Goal: Navigation & Orientation: Find specific page/section

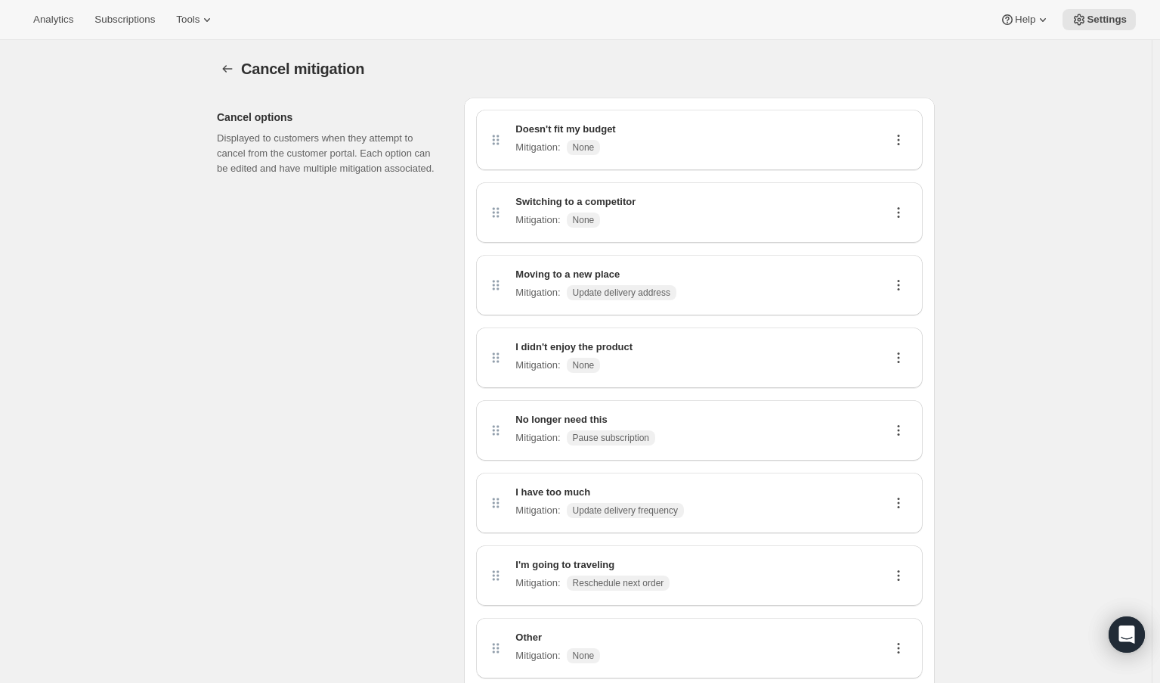
click at [204, 40] on div "Cancel mitigation. This page is ready Cancel mitigation Cancel options Displaye…" at bounding box center [576, 635] width 754 height 1190
click at [211, 21] on icon at bounding box center [207, 19] width 15 height 15
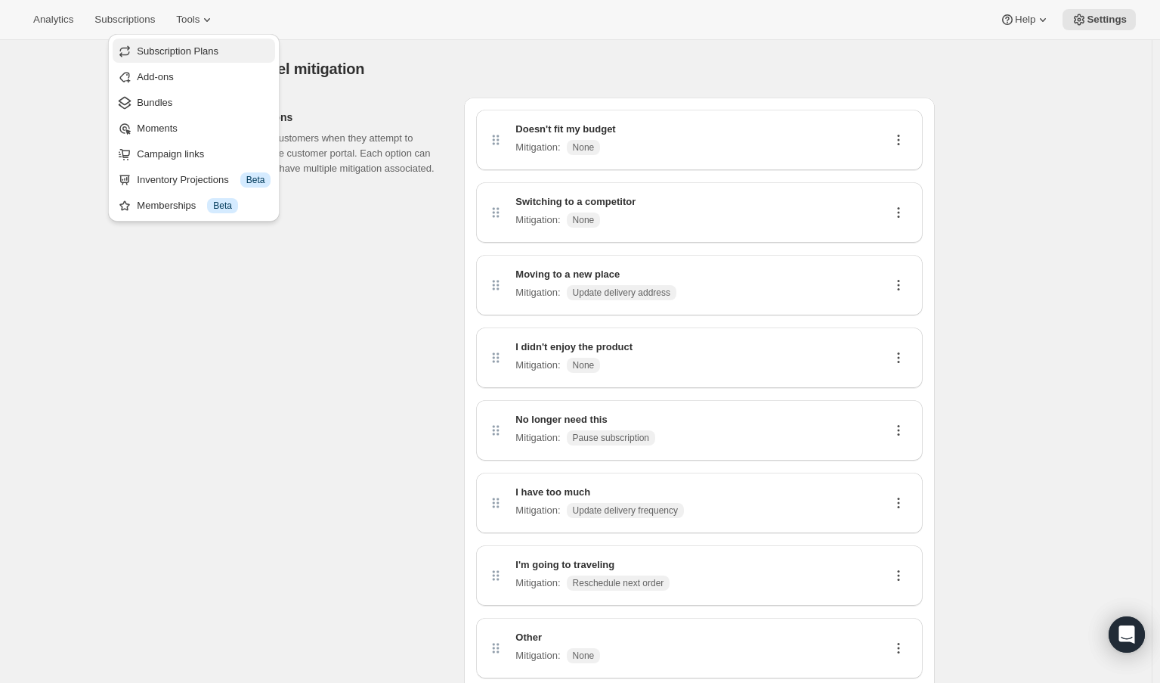
click at [196, 54] on span "Subscription Plans" at bounding box center [178, 50] width 82 height 11
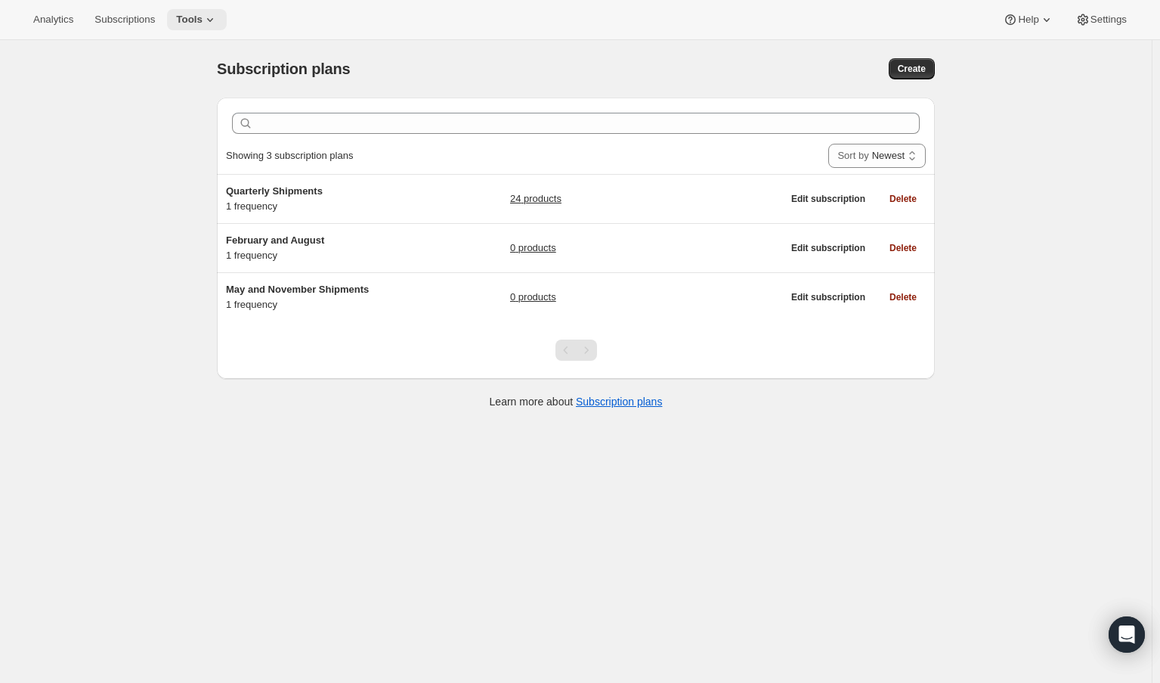
click at [207, 19] on icon at bounding box center [210, 20] width 6 height 4
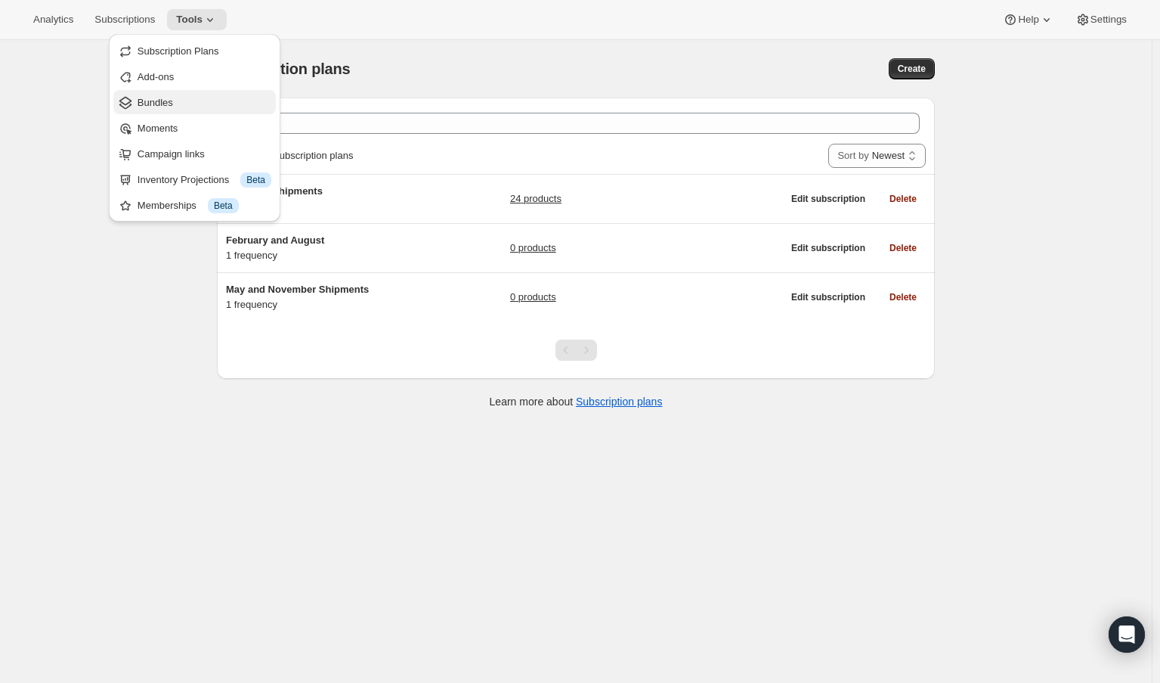
click at [156, 100] on span "Bundles" at bounding box center [156, 102] width 36 height 11
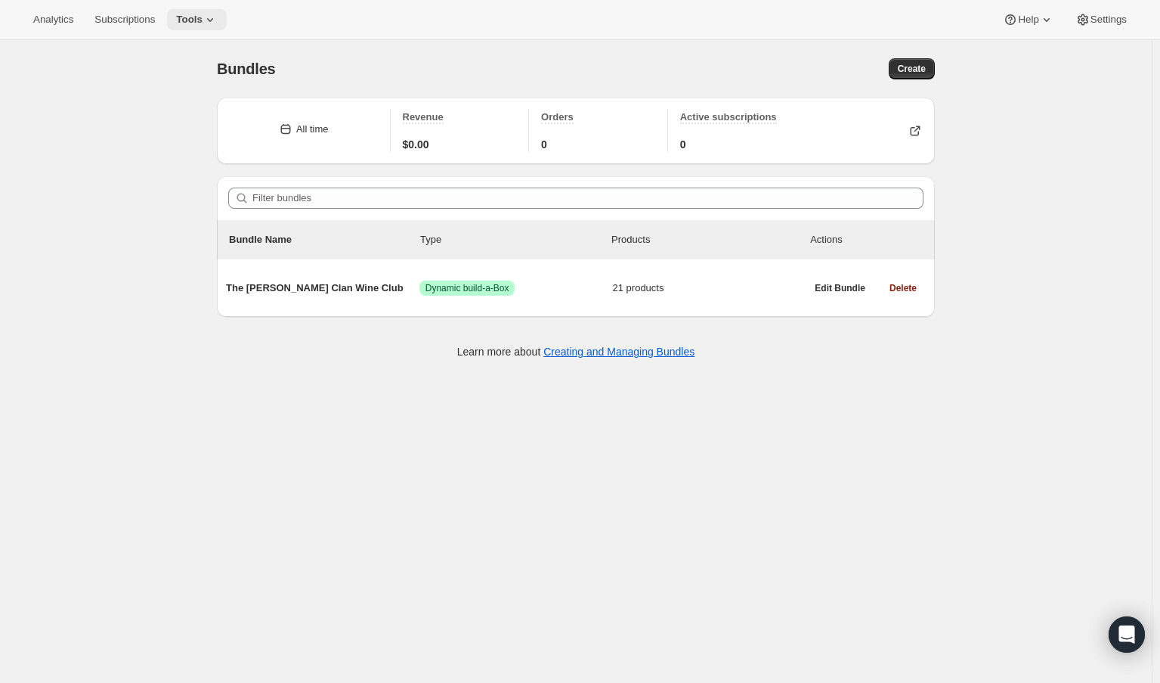
drag, startPoint x: 212, startPoint y: 18, endPoint x: 209, endPoint y: 27, distance: 9.6
click at [211, 18] on icon at bounding box center [210, 19] width 15 height 15
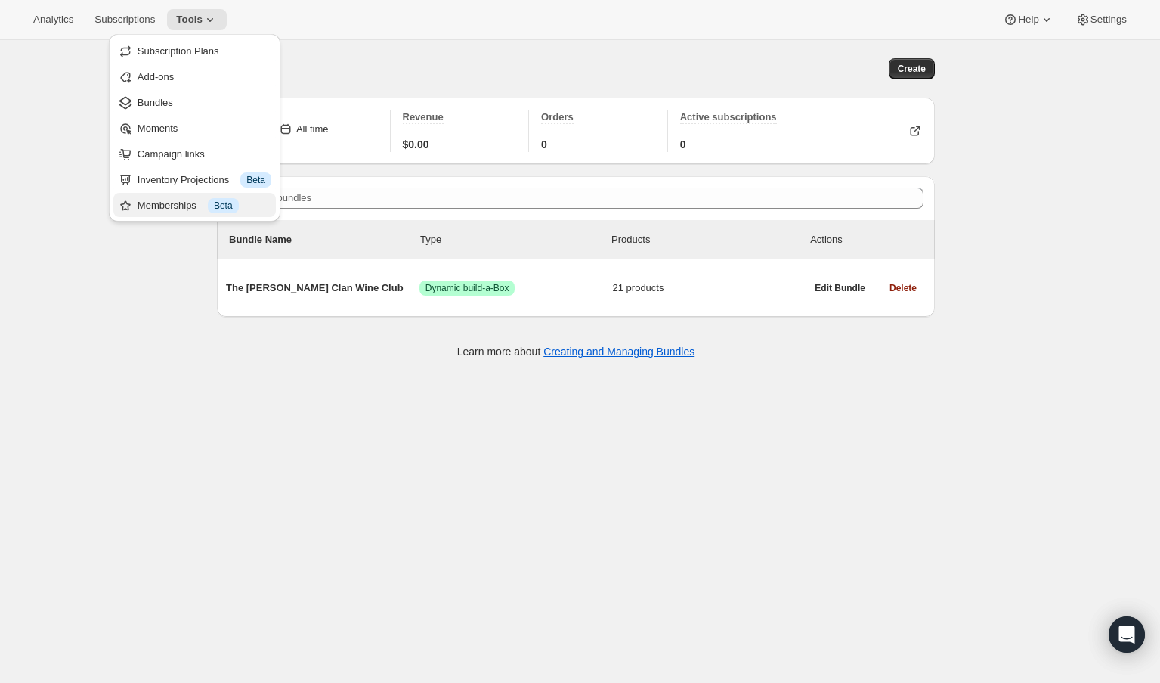
click at [186, 198] on div "Memberships Info Beta" at bounding box center [205, 205] width 134 height 15
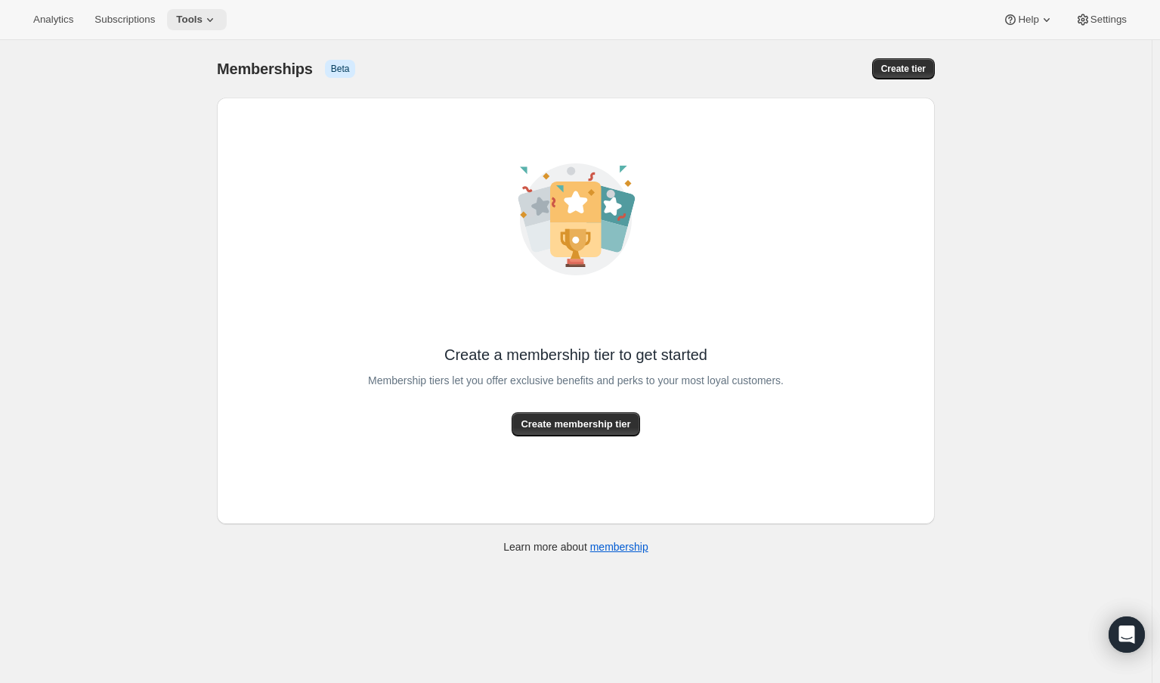
click at [198, 11] on button "Tools" at bounding box center [197, 19] width 60 height 21
